Goal: Task Accomplishment & Management: Manage account settings

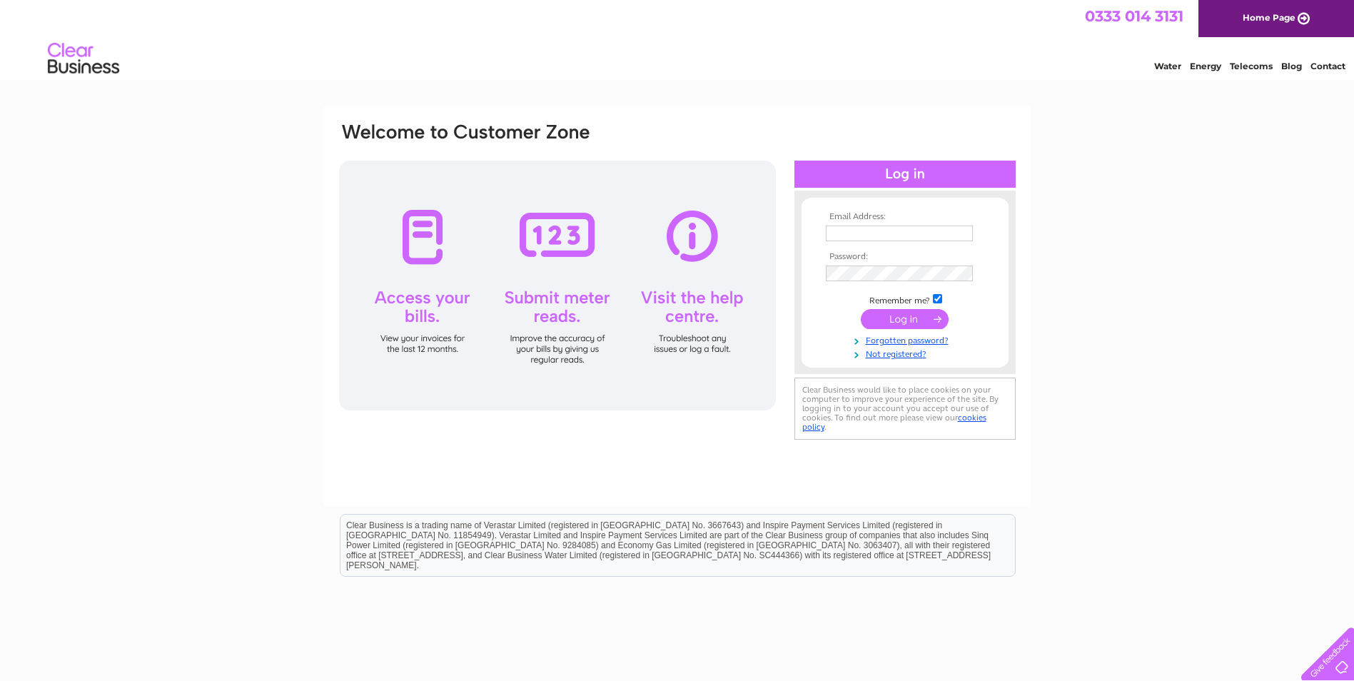
click at [870, 226] on input "text" at bounding box center [899, 234] width 147 height 16
type input "[EMAIL_ADDRESS][DOMAIN_NAME]"
click at [861, 311] on input "submit" at bounding box center [905, 321] width 88 height 20
click at [917, 316] on input "submit" at bounding box center [905, 321] width 88 height 20
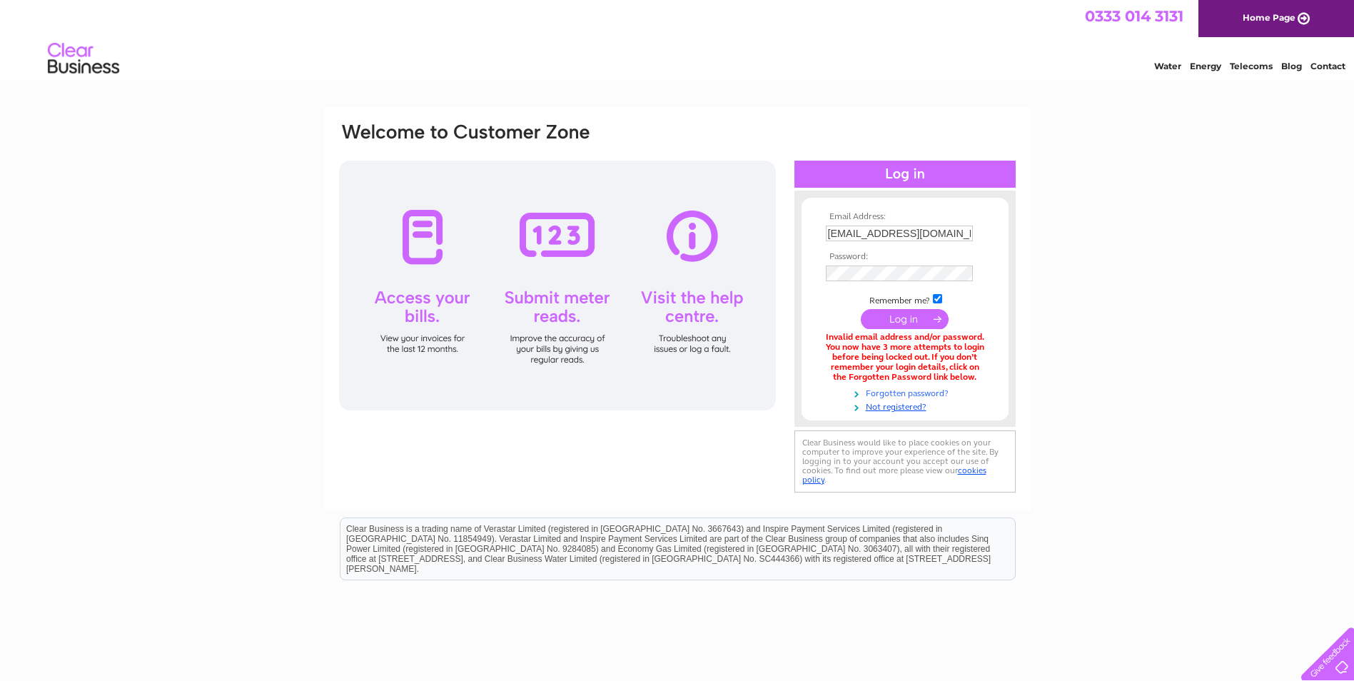
click at [890, 392] on link "Forgotten password?" at bounding box center [907, 393] width 162 height 14
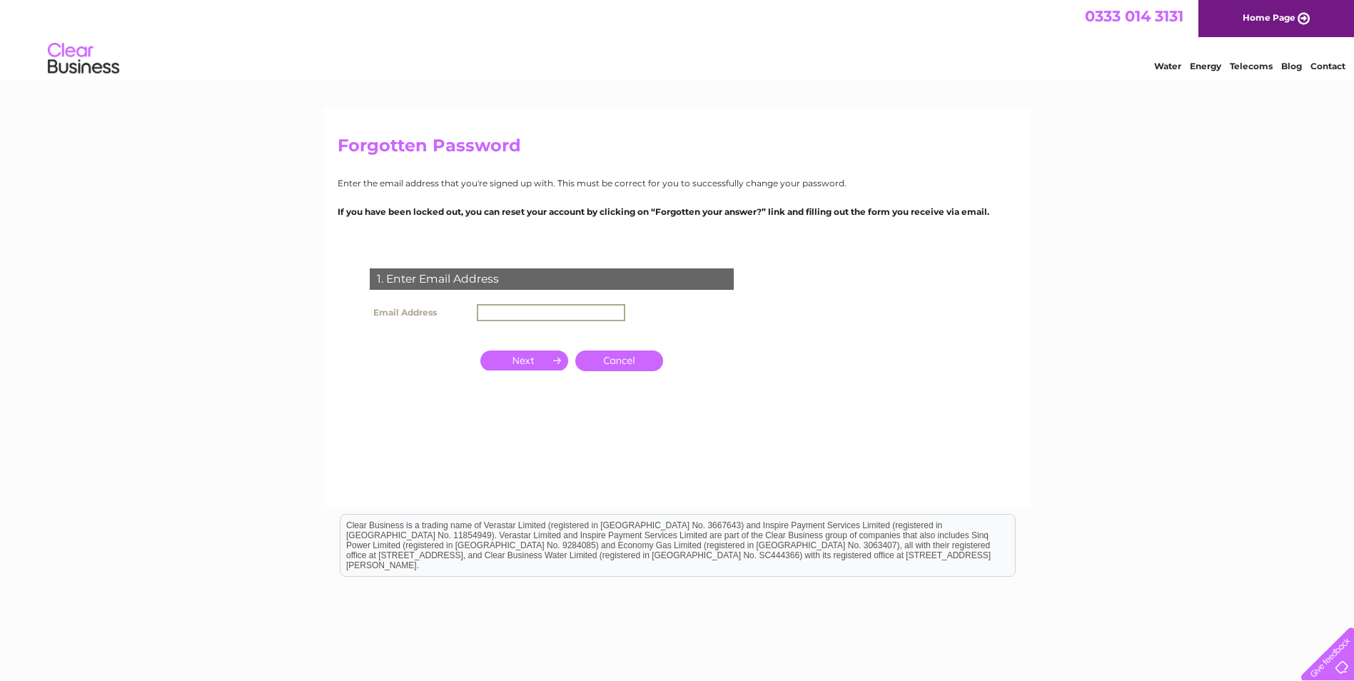
click at [570, 310] on input "text" at bounding box center [551, 312] width 149 height 17
type input "[EMAIL_ADDRESS][DOMAIN_NAME]"
click at [545, 361] on input "button" at bounding box center [525, 361] width 88 height 20
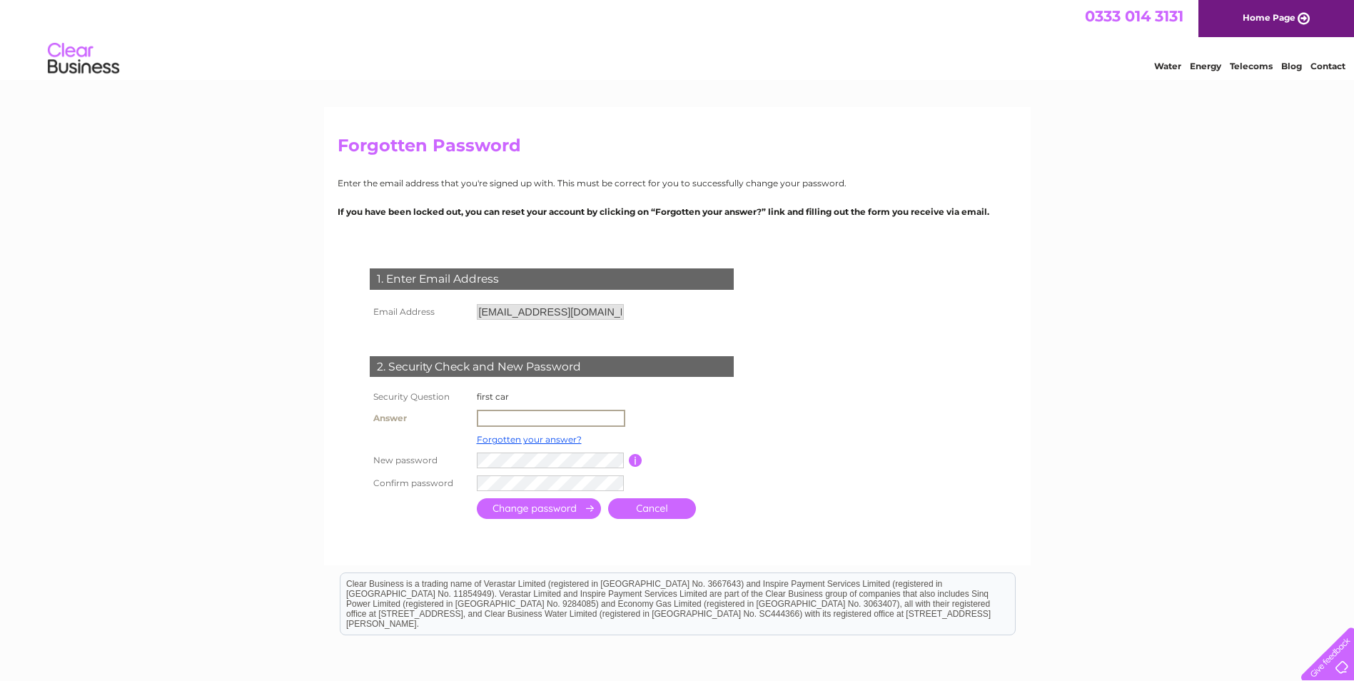
click at [543, 421] on input "text" at bounding box center [551, 418] width 149 height 17
type input "Fiesta"
click at [640, 463] on tr "New password Password must be at least 6 characters long" at bounding box center [567, 459] width 403 height 23
click at [574, 511] on input "submit" at bounding box center [539, 507] width 124 height 21
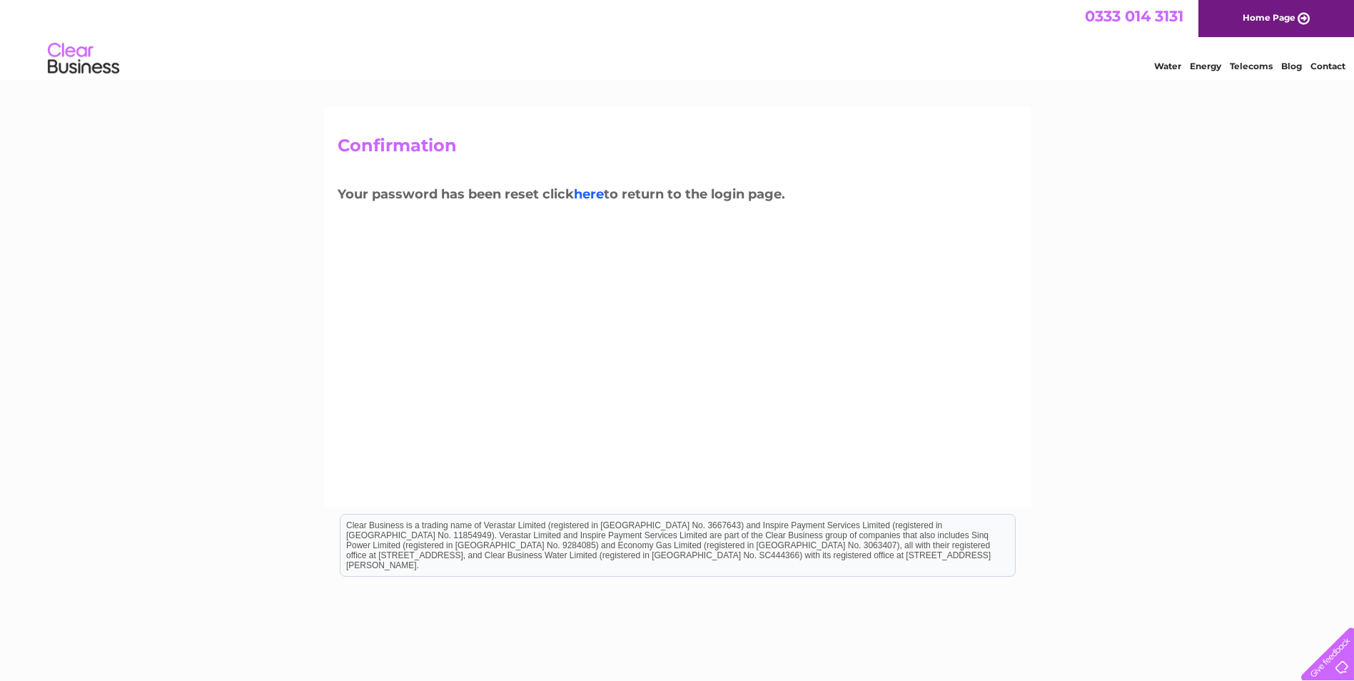
click at [1230, 71] on link "here" at bounding box center [1251, 64] width 43 height 14
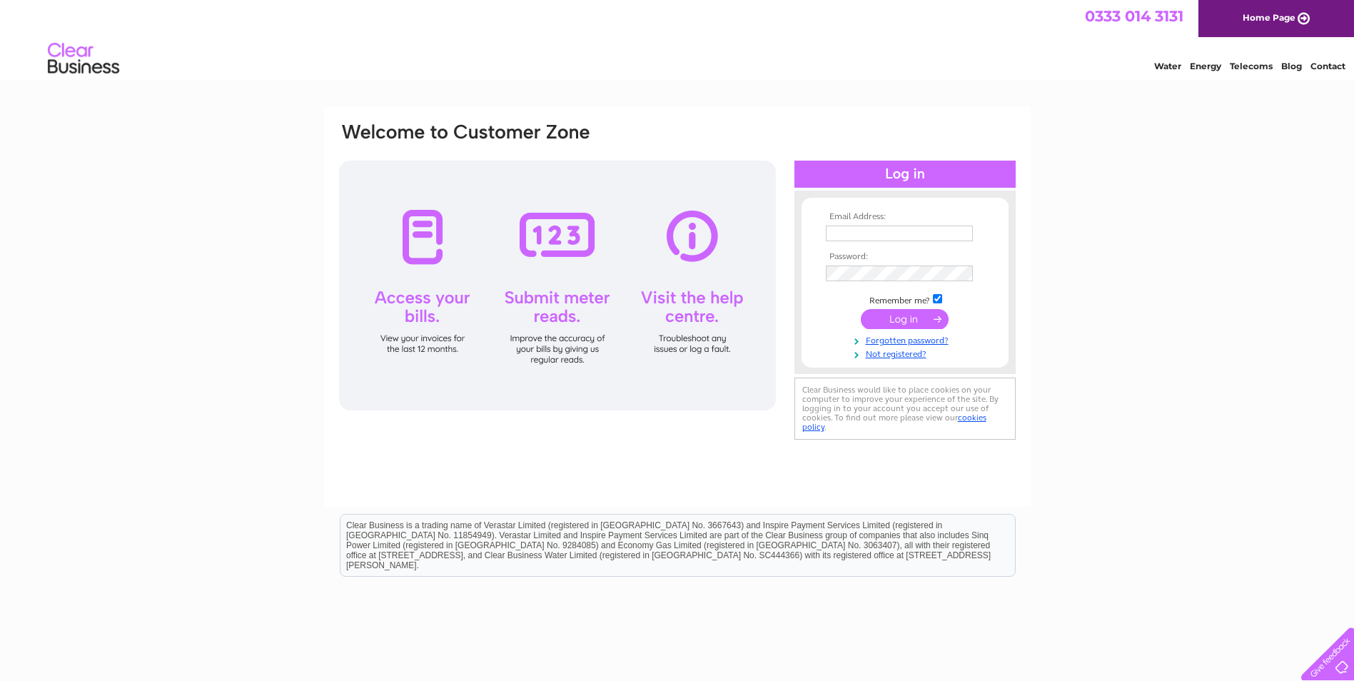
type input "info@aberdeenshirekitchens.co.uk"
click at [911, 323] on input "submit" at bounding box center [905, 319] width 88 height 20
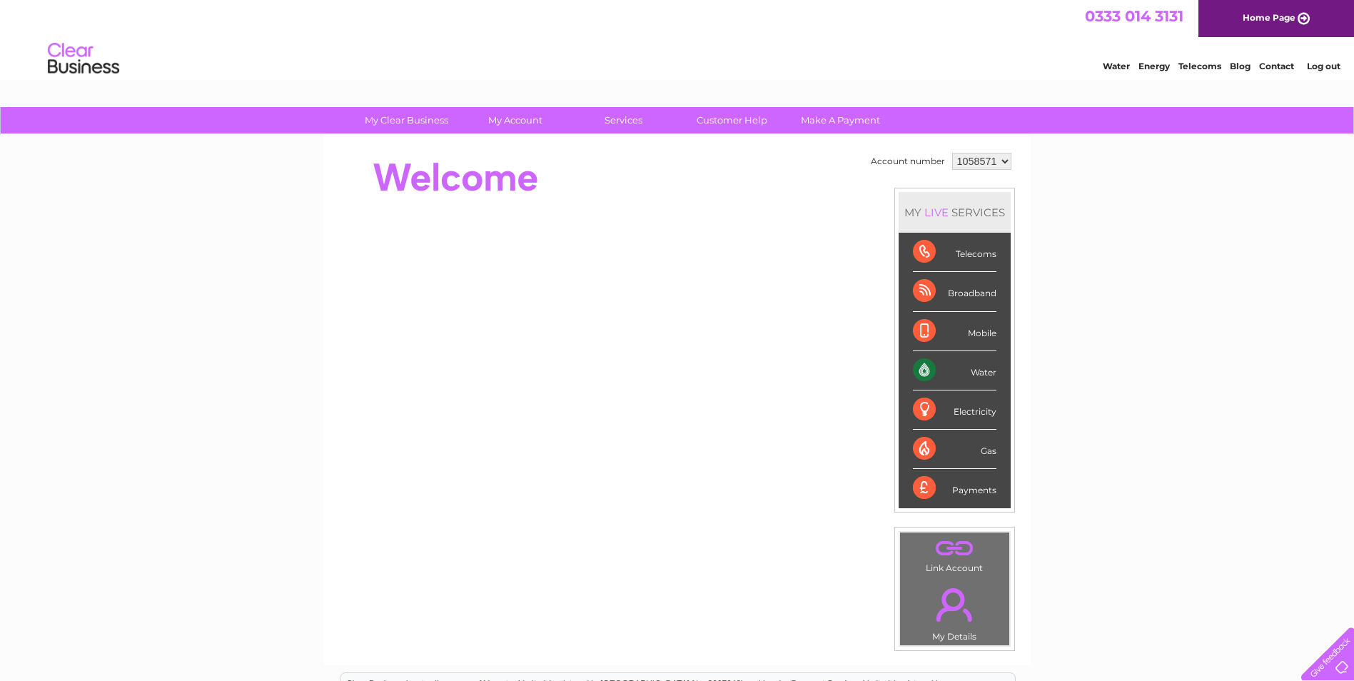
click at [976, 369] on div "Water" at bounding box center [955, 370] width 84 height 39
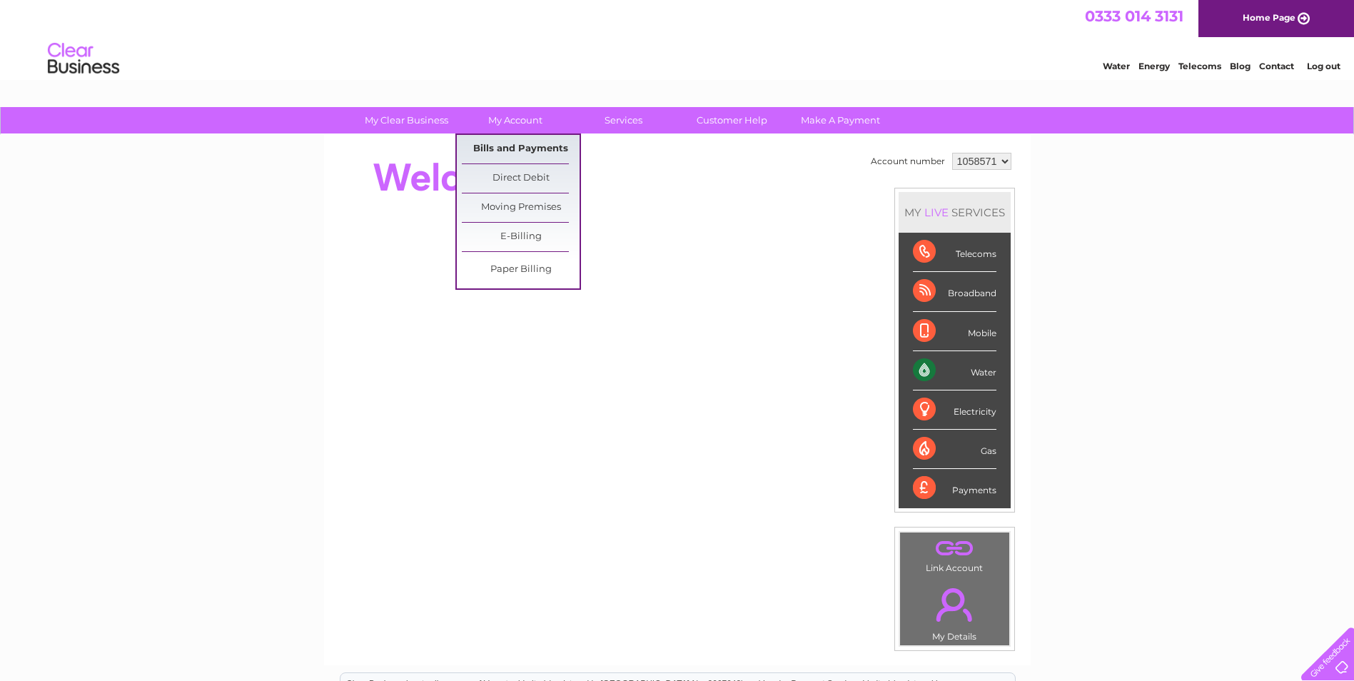
click at [515, 150] on link "Bills and Payments" at bounding box center [521, 149] width 118 height 29
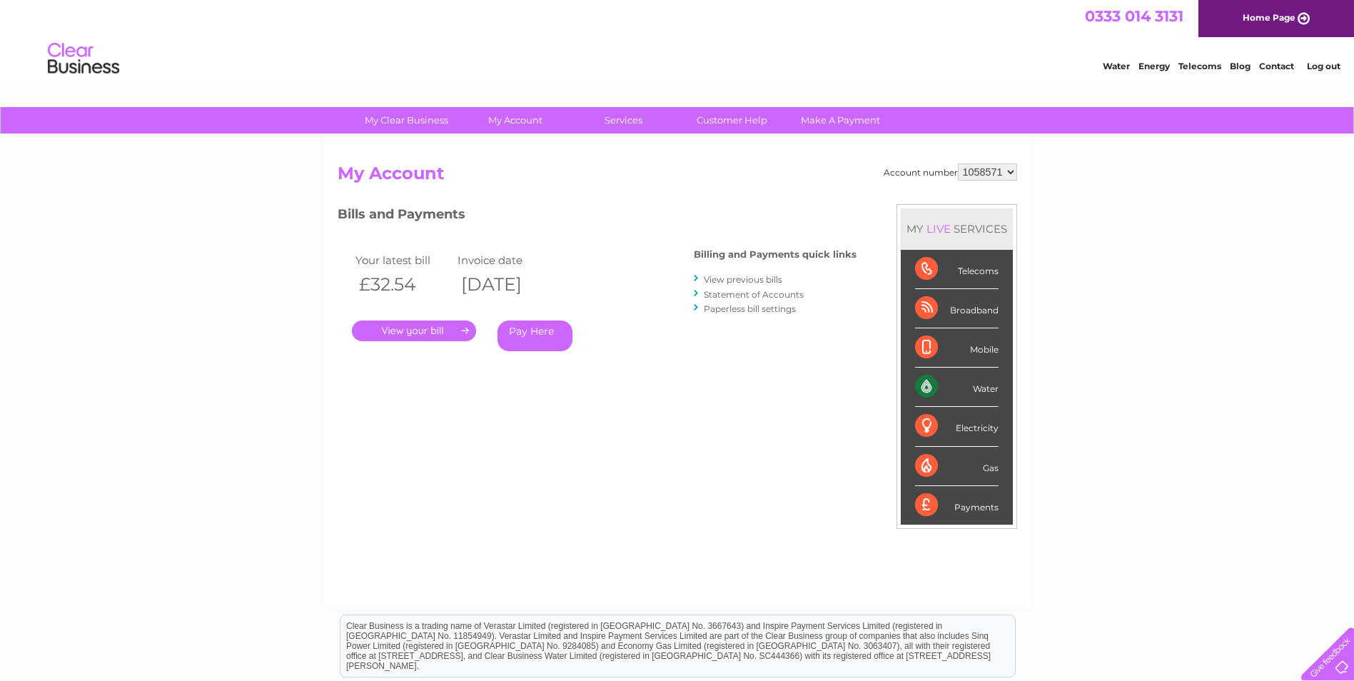
click at [430, 336] on link "." at bounding box center [414, 331] width 124 height 21
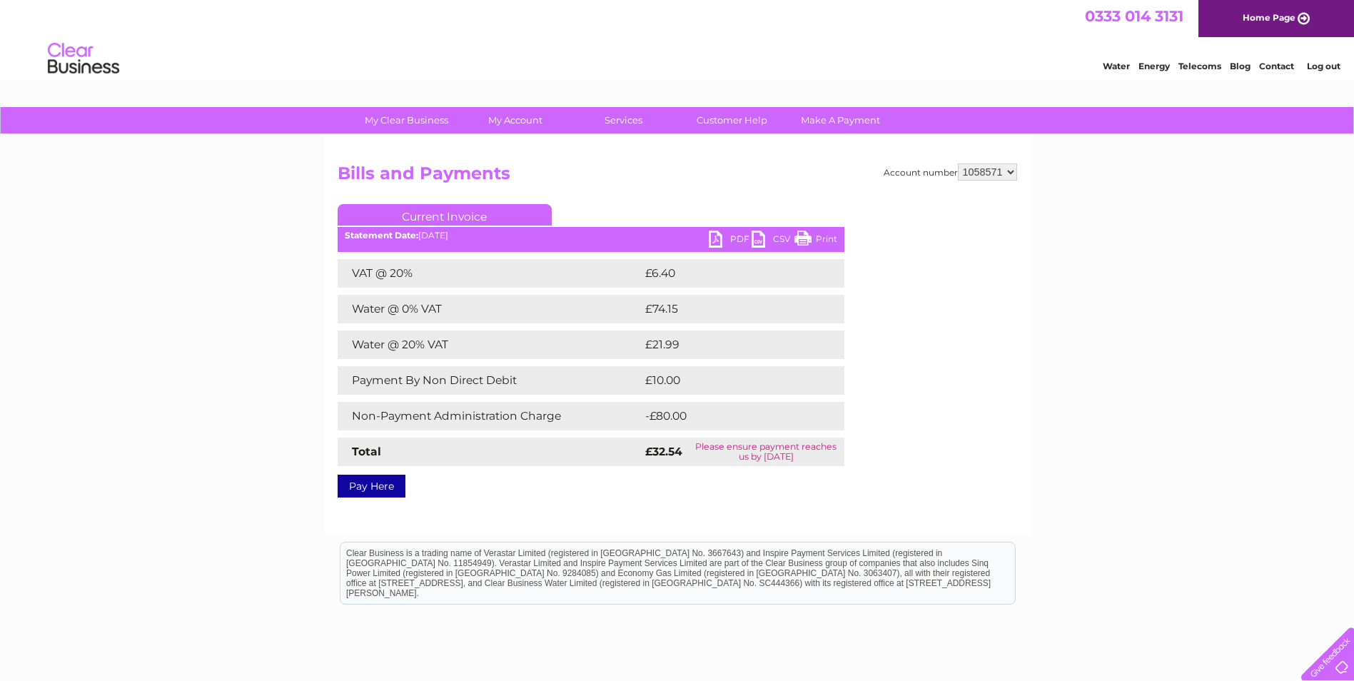
click at [368, 488] on link "Pay Here" at bounding box center [372, 486] width 68 height 23
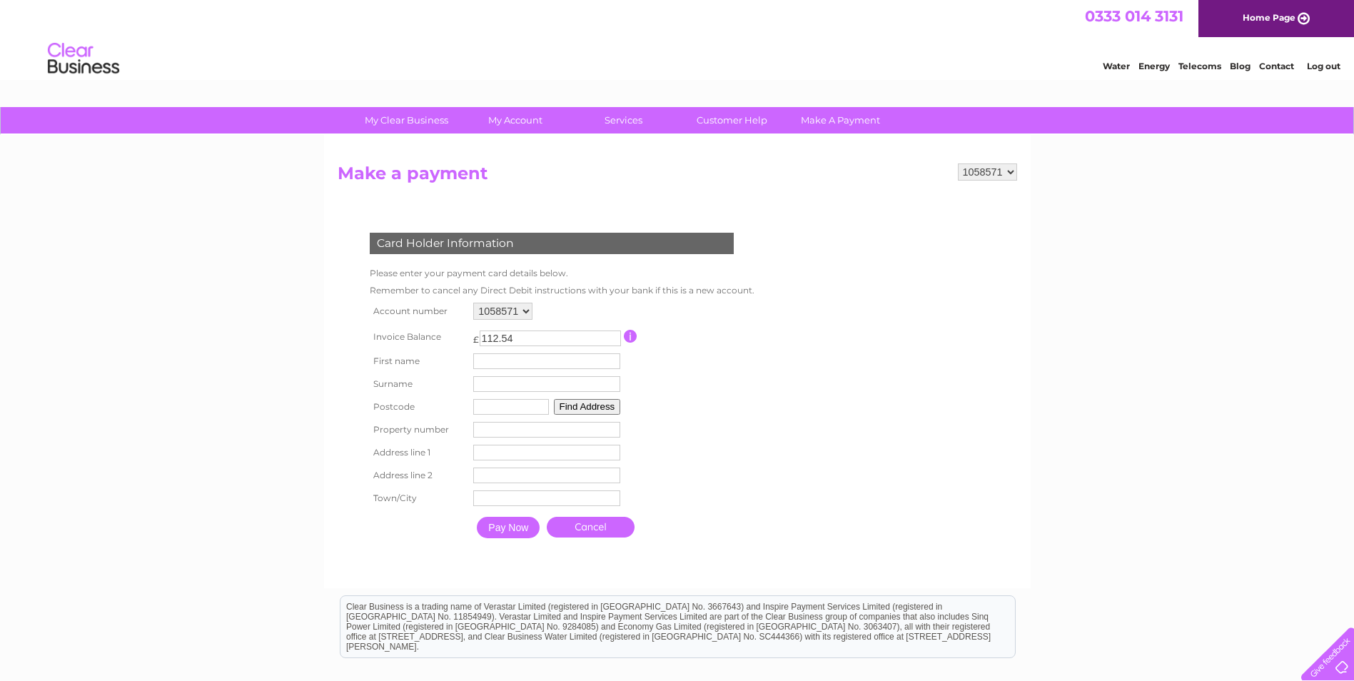
click at [524, 312] on select "1058571" at bounding box center [502, 311] width 59 height 17
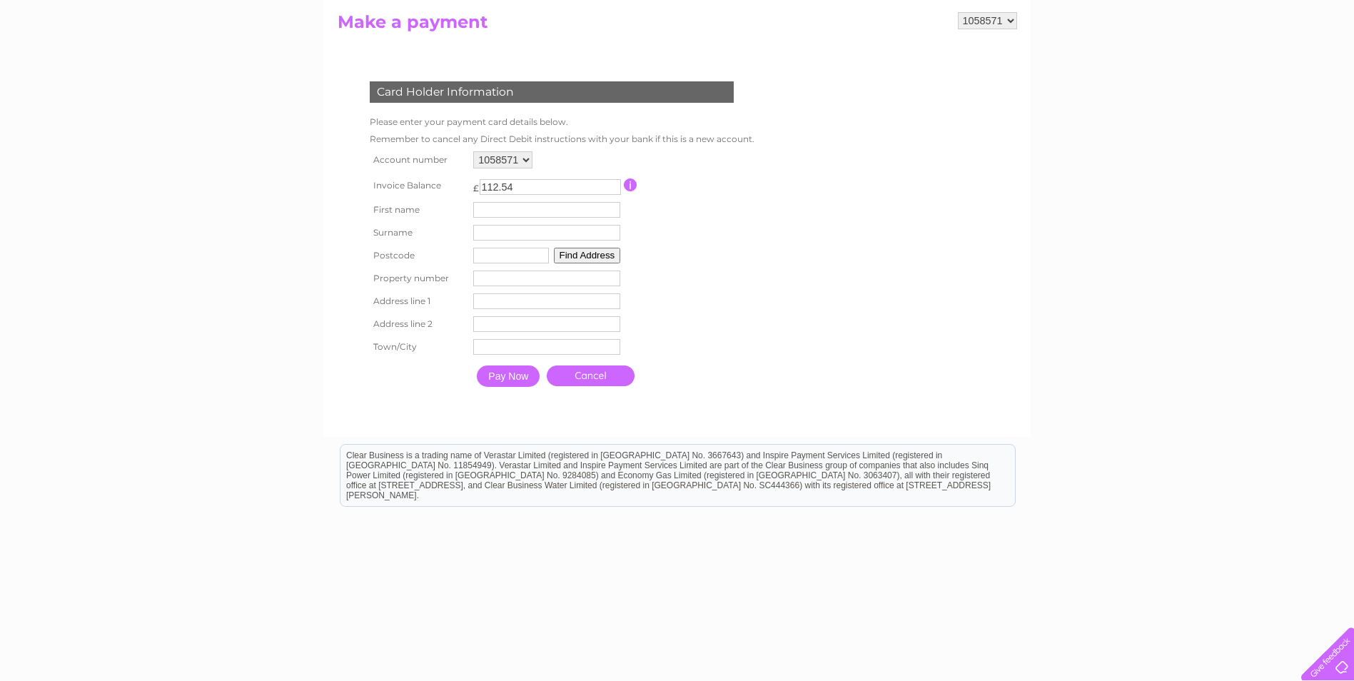
scroll to position [162, 0]
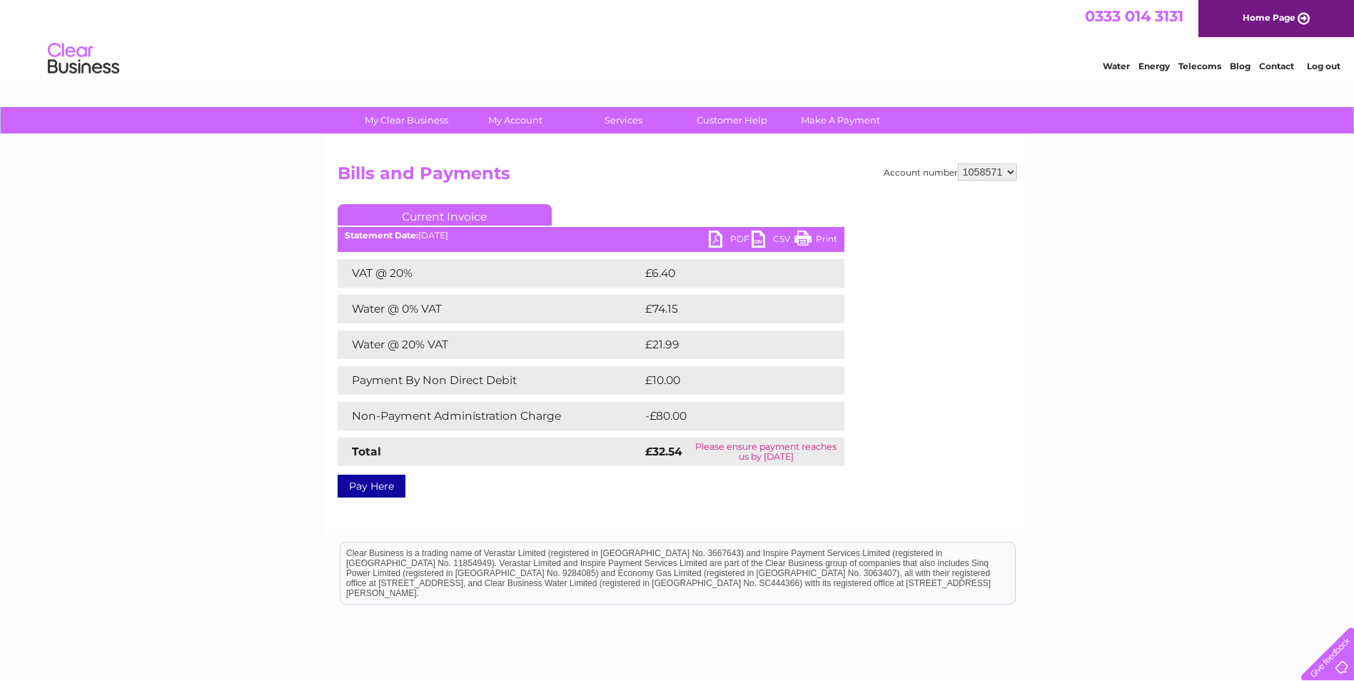
click at [736, 239] on link "PDF" at bounding box center [730, 241] width 43 height 21
